Goal: Information Seeking & Learning: Learn about a topic

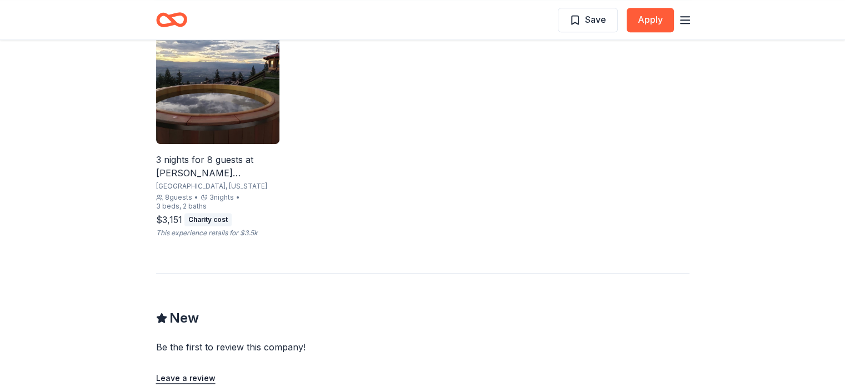
scroll to position [778, 0]
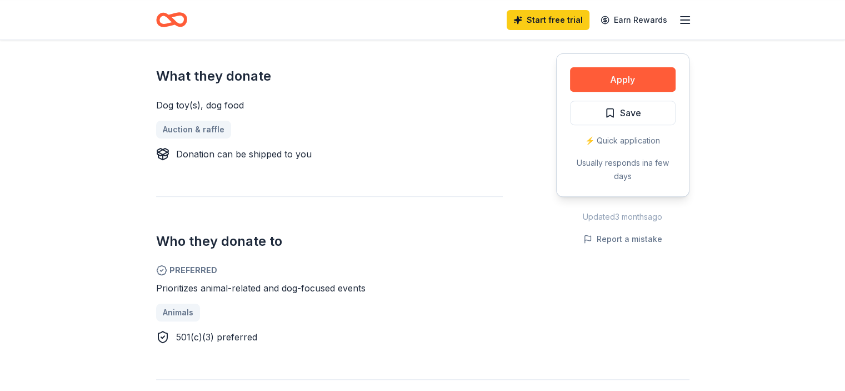
scroll to position [500, 0]
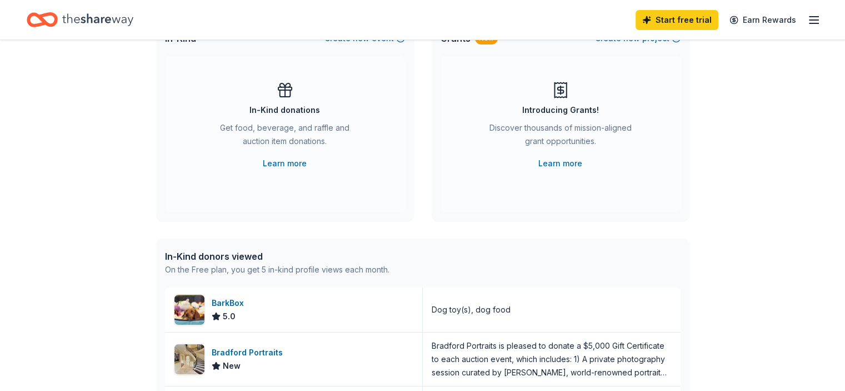
scroll to position [111, 0]
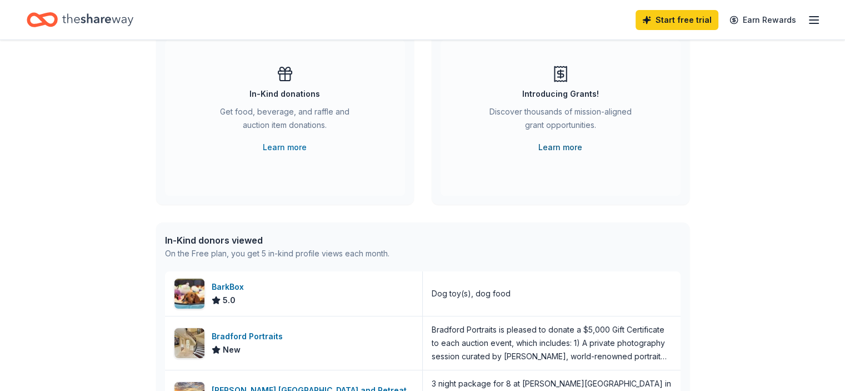
click at [566, 147] on link "Learn more" at bounding box center [561, 147] width 44 height 13
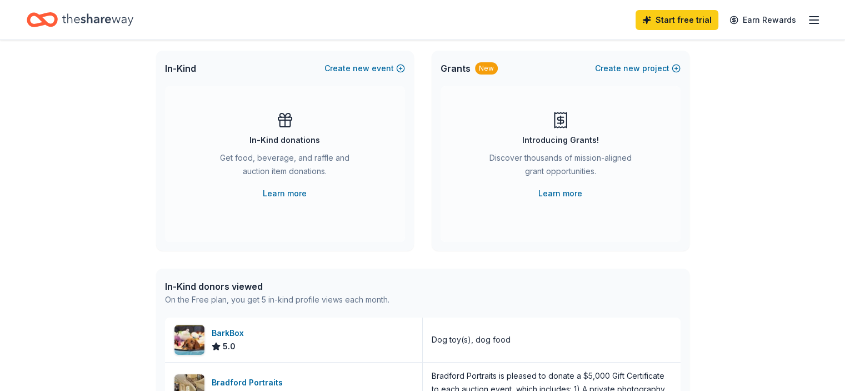
scroll to position [0, 0]
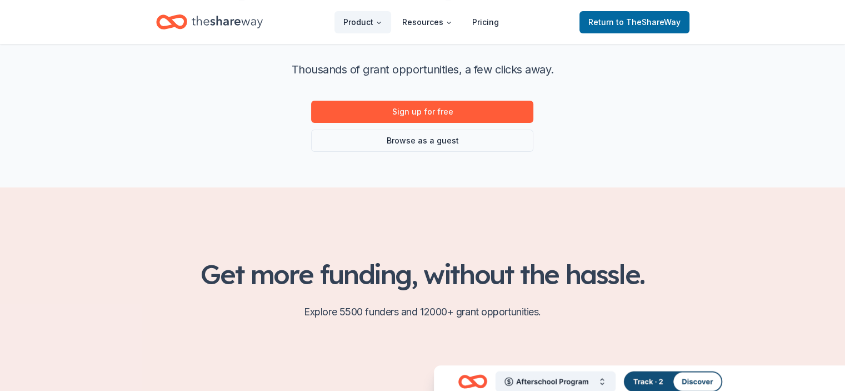
scroll to position [167, 0]
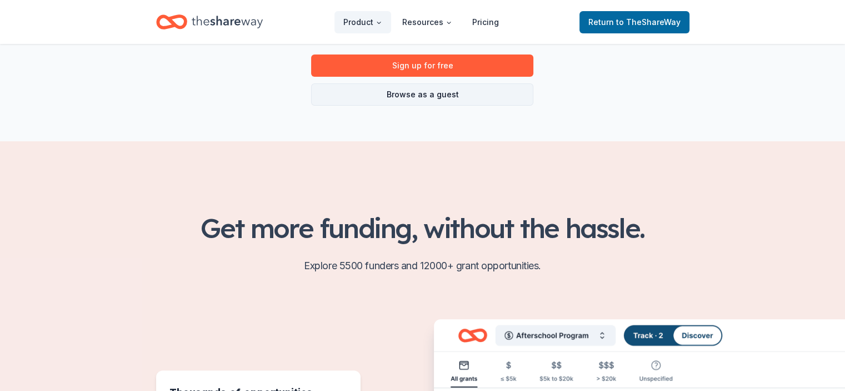
click at [496, 87] on link "Browse as a guest" at bounding box center [422, 94] width 222 height 22
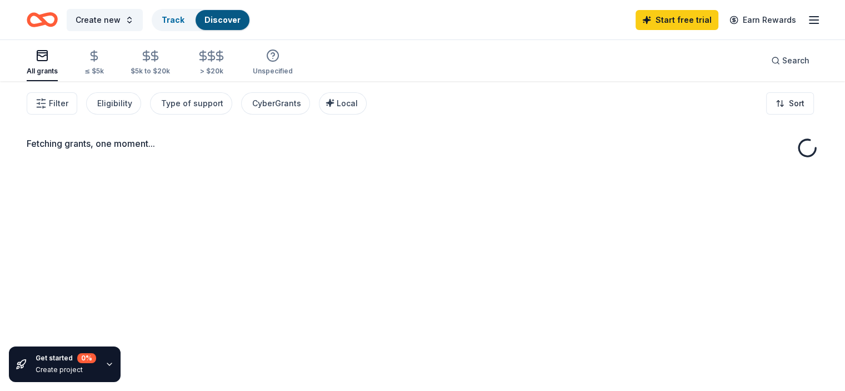
click at [464, 94] on div "Fetching grants, one moment..." at bounding box center [422, 276] width 845 height 391
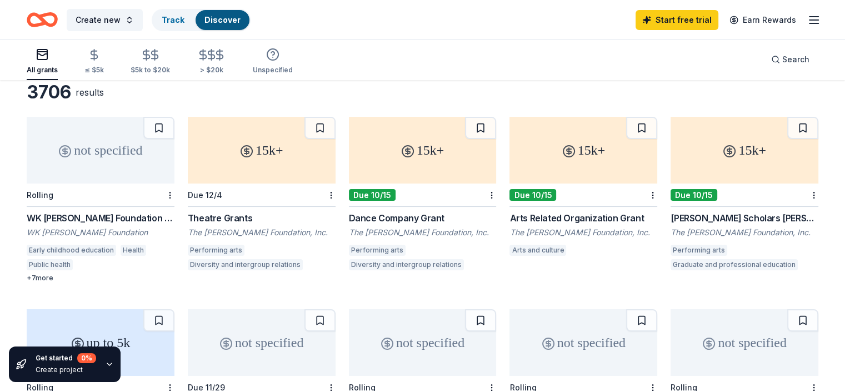
scroll to position [56, 0]
